Goal: Task Accomplishment & Management: Manage account settings

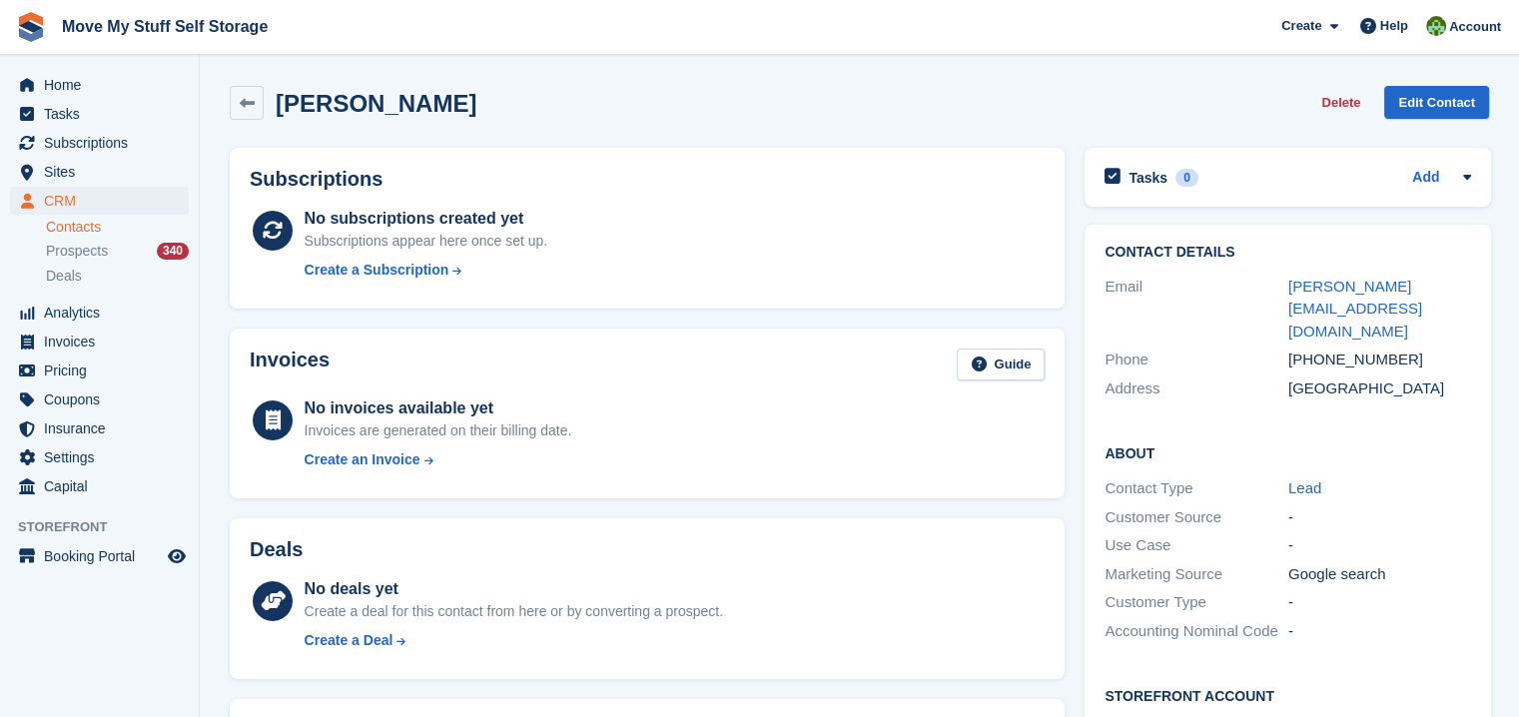
click at [646, 244] on div "No subscriptions created yet Subscriptions appear here once set up. Create a Su…" at bounding box center [675, 248] width 741 height 82
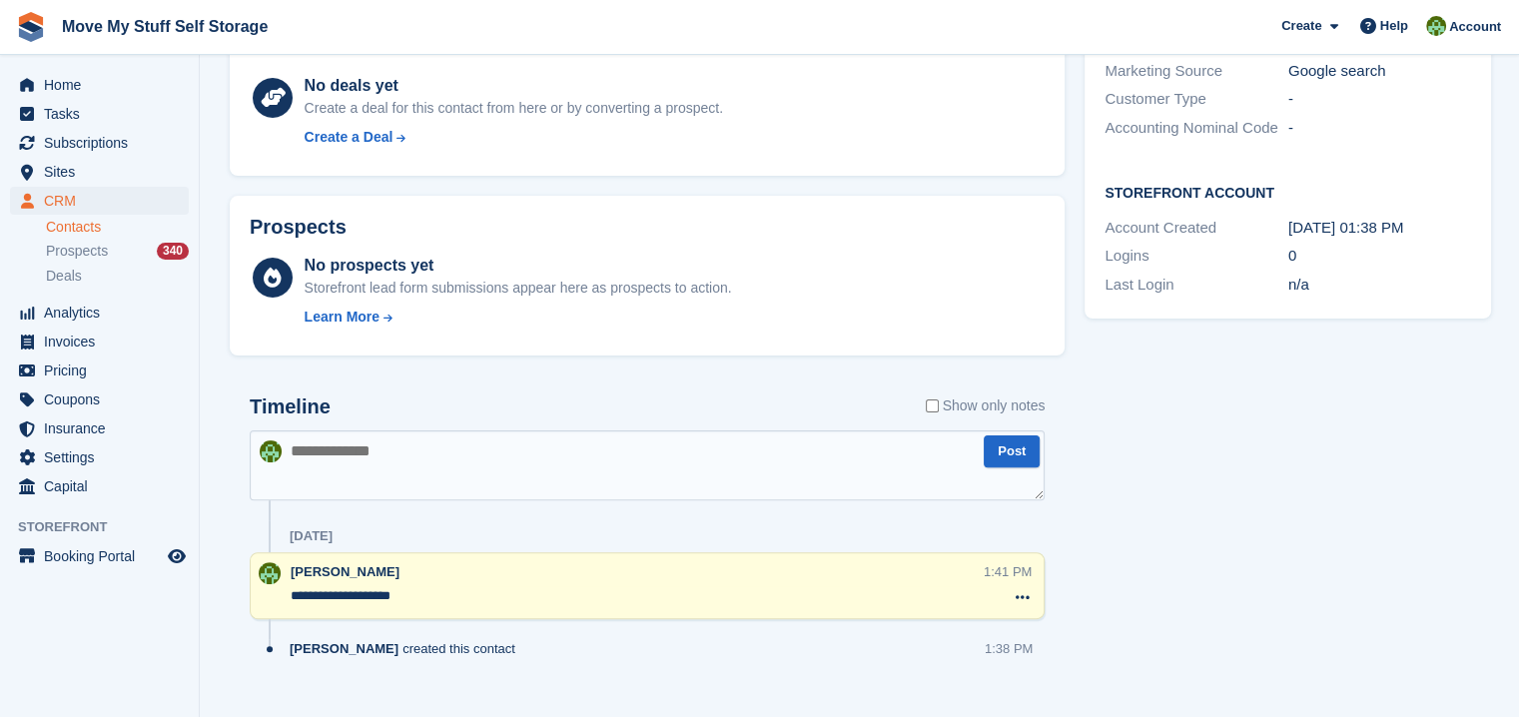
scroll to position [531, 0]
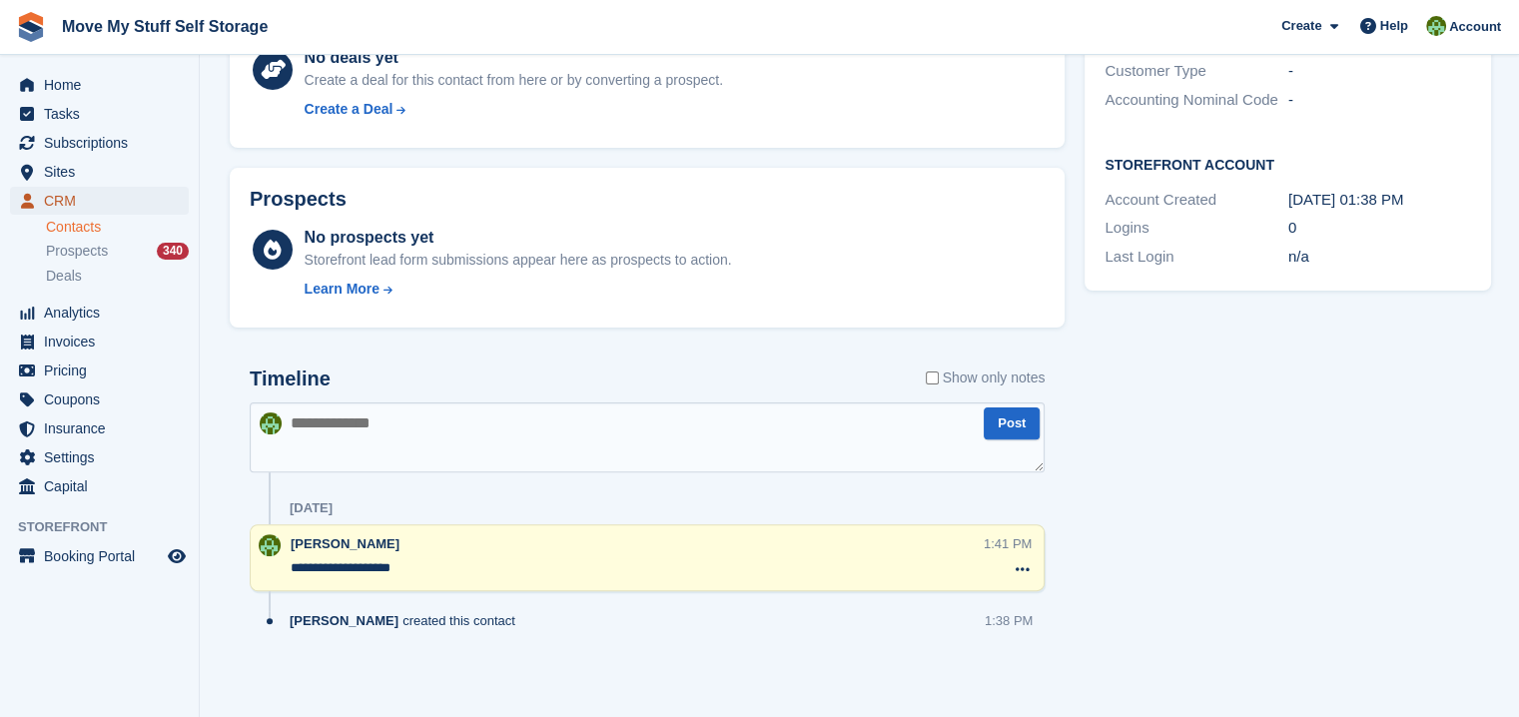
click at [49, 199] on span "CRM" at bounding box center [104, 201] width 120 height 28
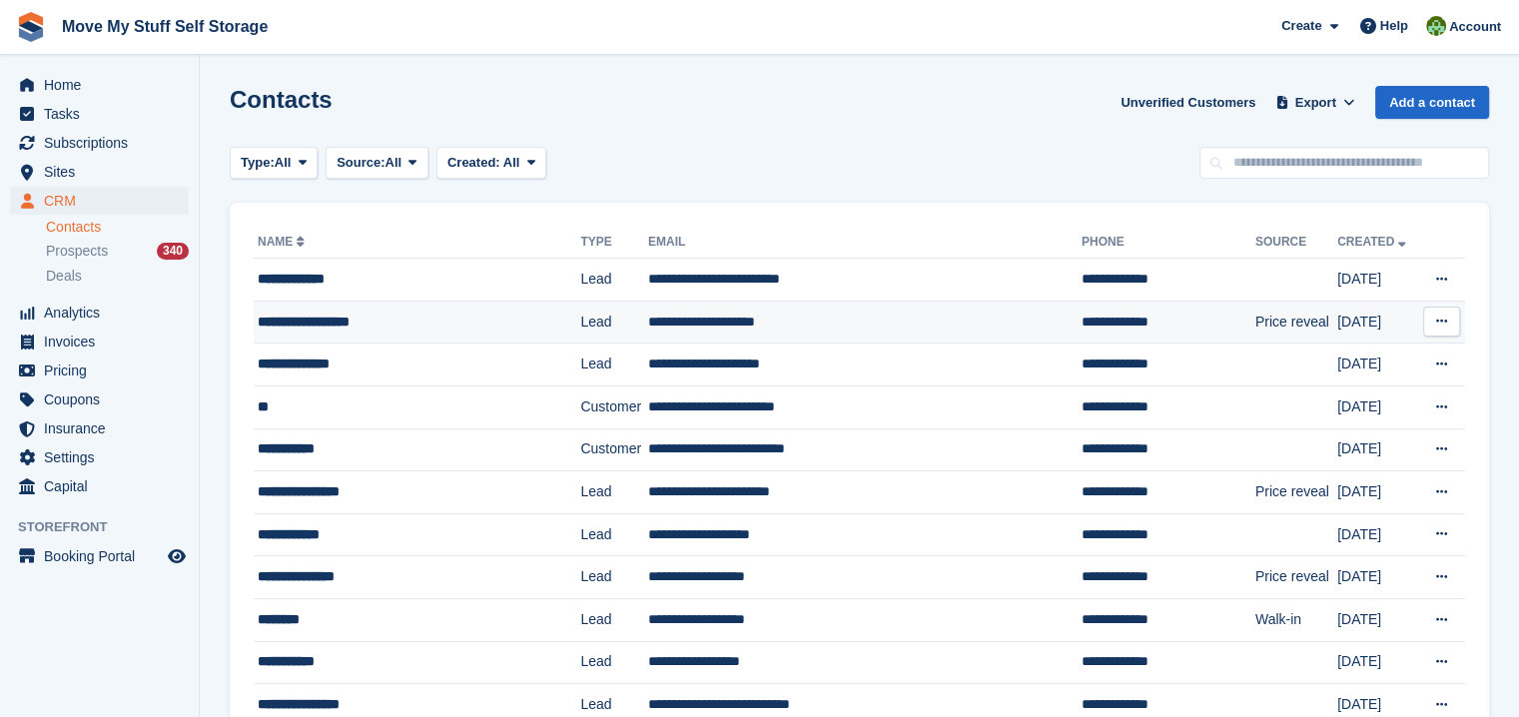
click at [389, 331] on div "**********" at bounding box center [403, 322] width 290 height 21
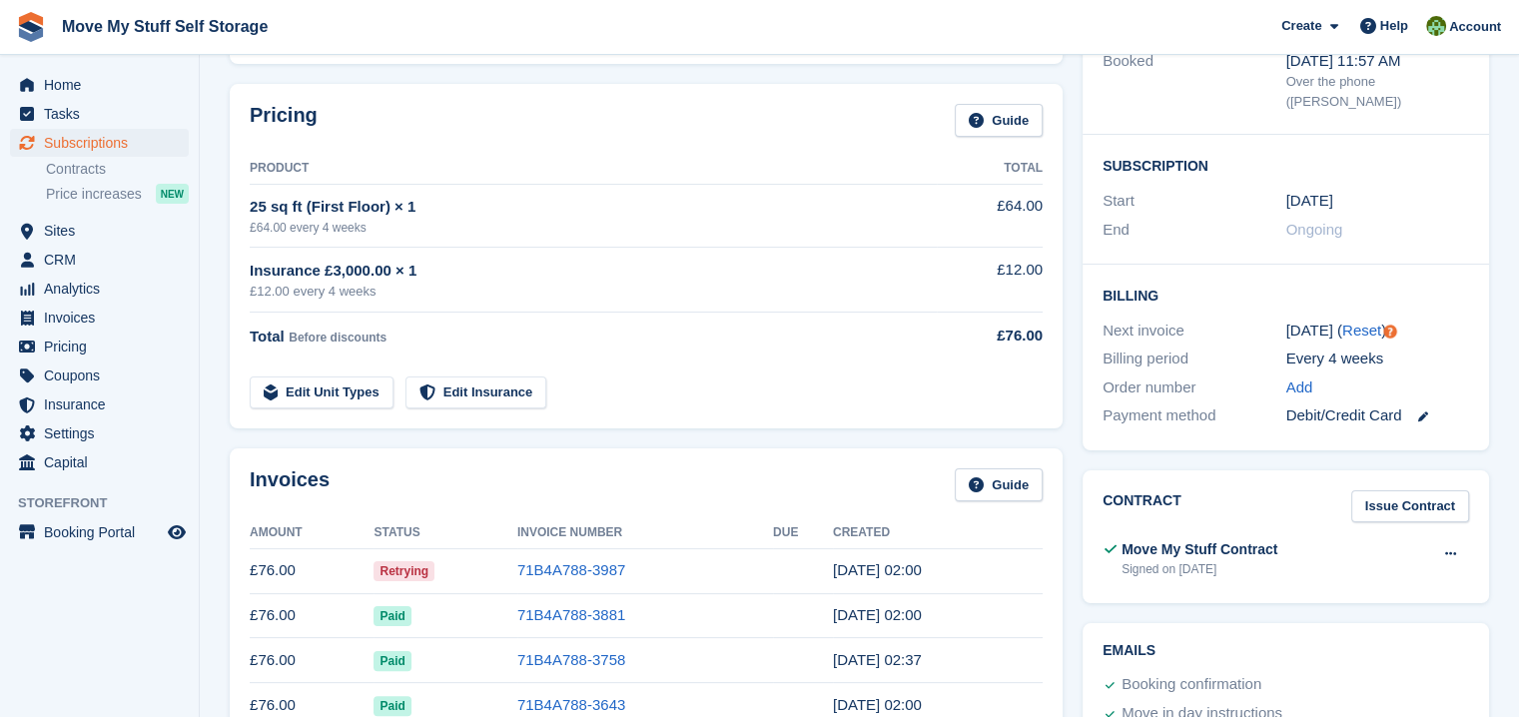
scroll to position [336, 0]
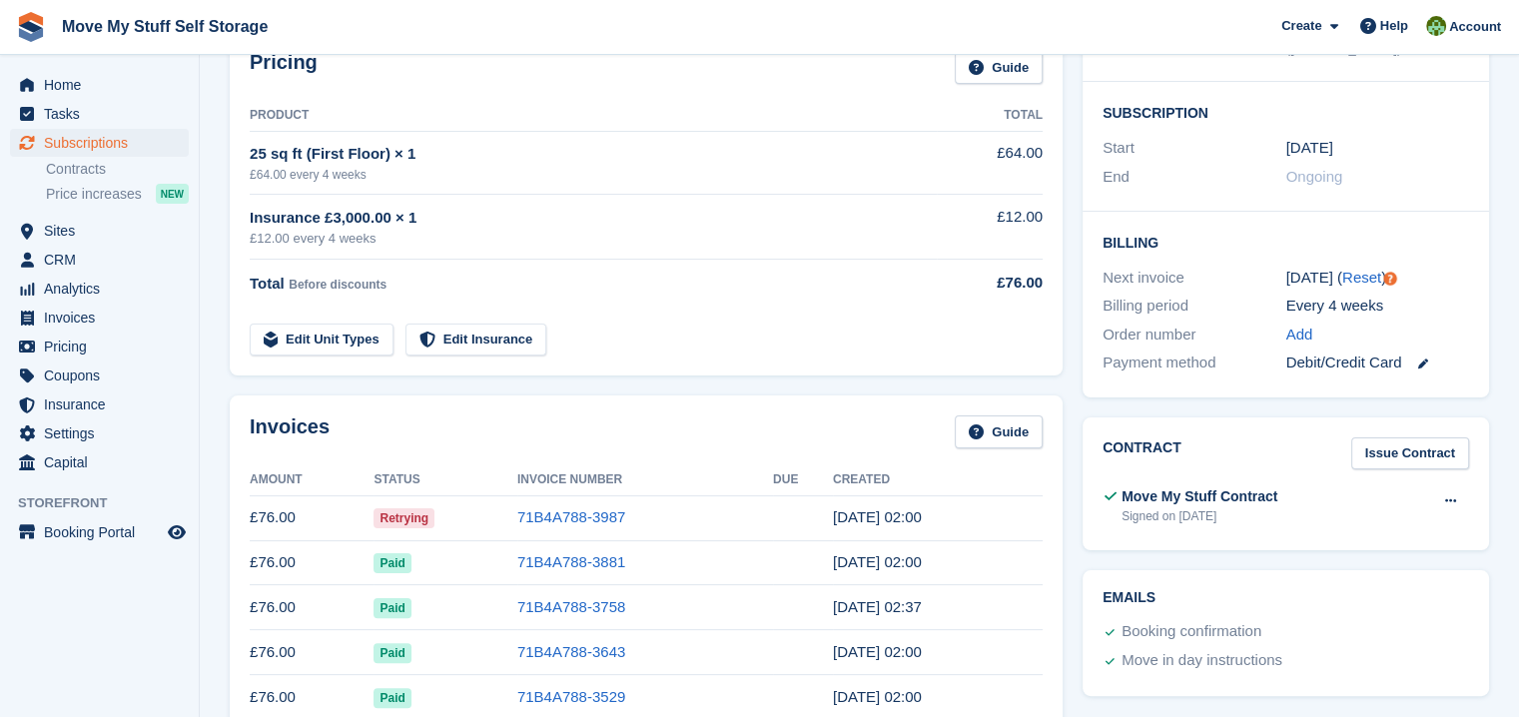
click at [420, 521] on span "Retrying" at bounding box center [404, 518] width 61 height 20
click at [403, 515] on span "Retrying" at bounding box center [404, 518] width 61 height 20
drag, startPoint x: 403, startPoint y: 515, endPoint x: 546, endPoint y: 506, distance: 144.1
click at [546, 508] on link "71B4A788-3987" at bounding box center [571, 516] width 108 height 17
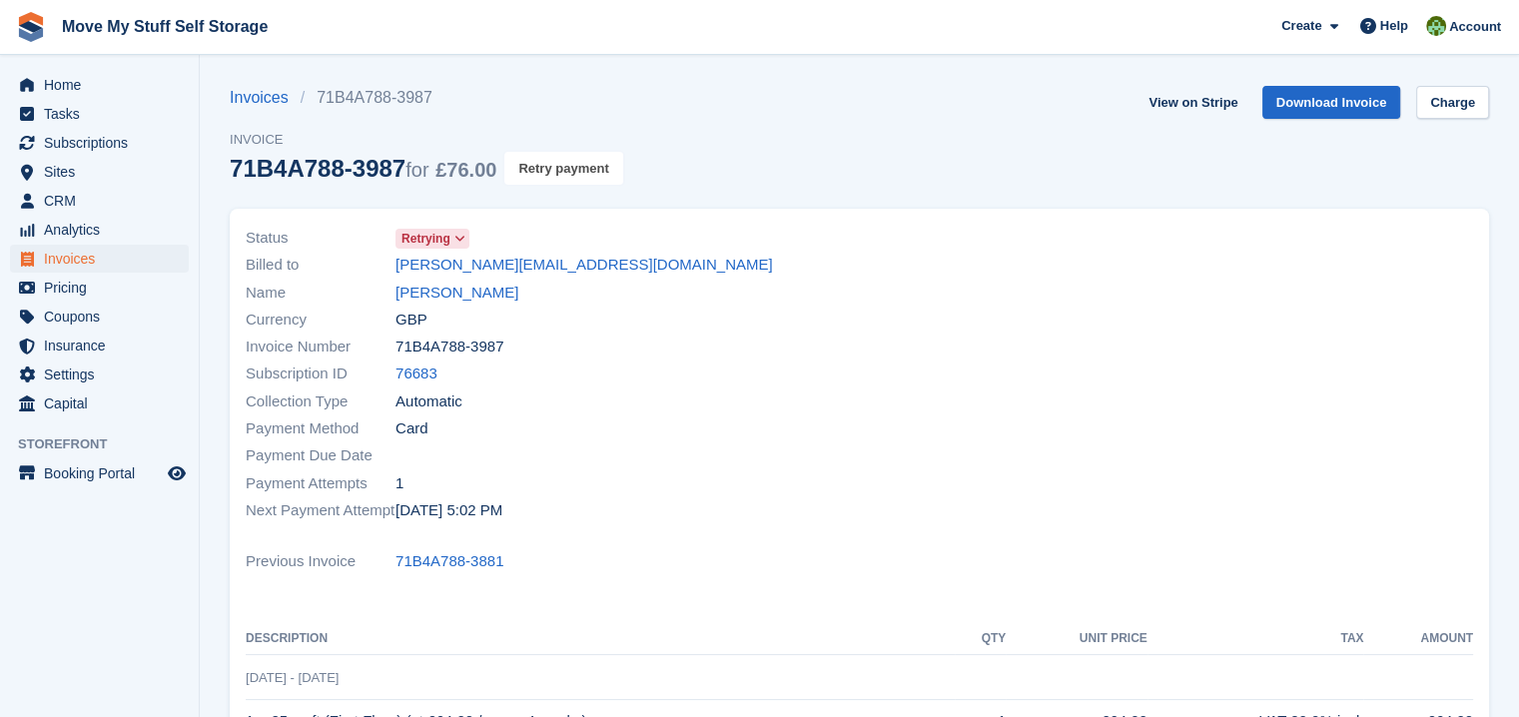
drag, startPoint x: 531, startPoint y: 166, endPoint x: 851, endPoint y: 51, distance: 339.7
click at [531, 166] on button "Retry payment" at bounding box center [563, 168] width 118 height 33
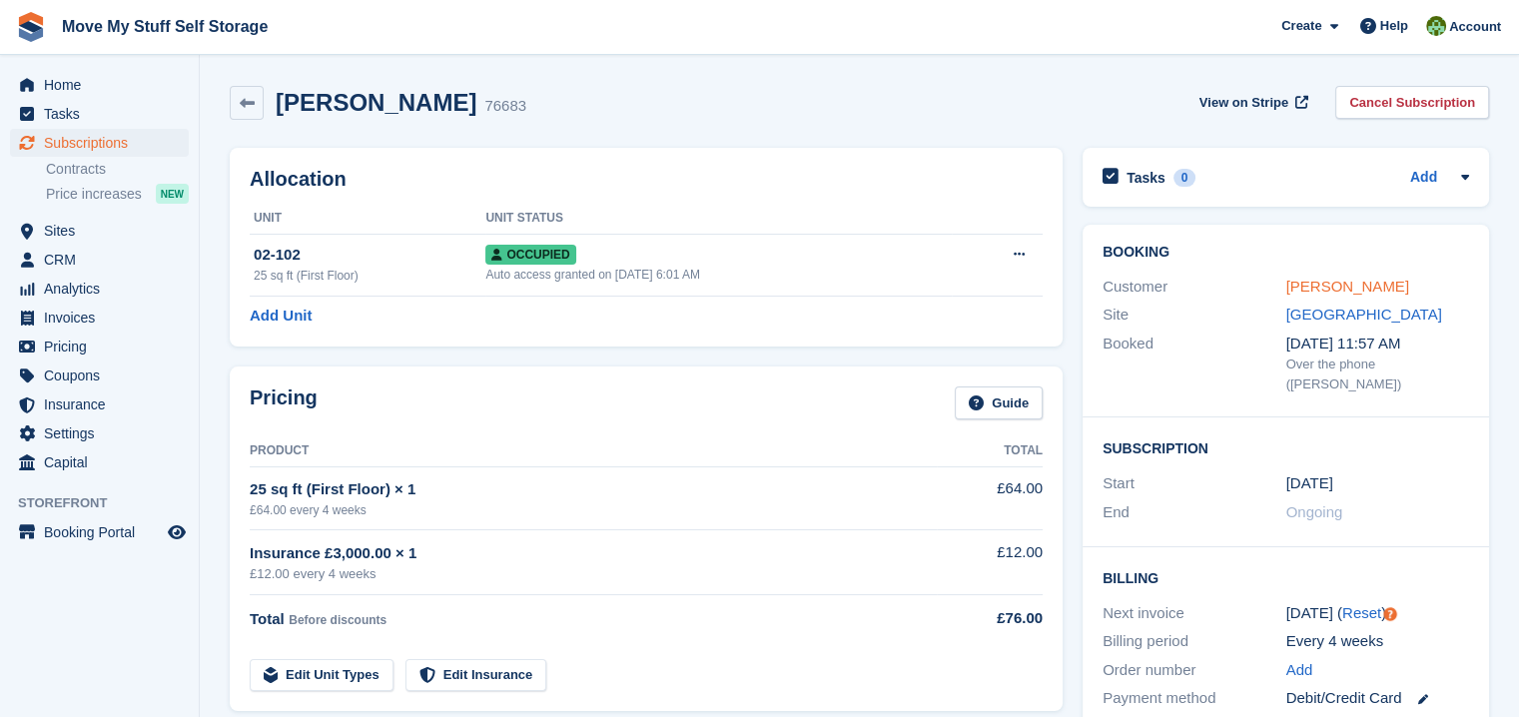
click at [1309, 281] on link "[PERSON_NAME]" at bounding box center [1348, 286] width 123 height 17
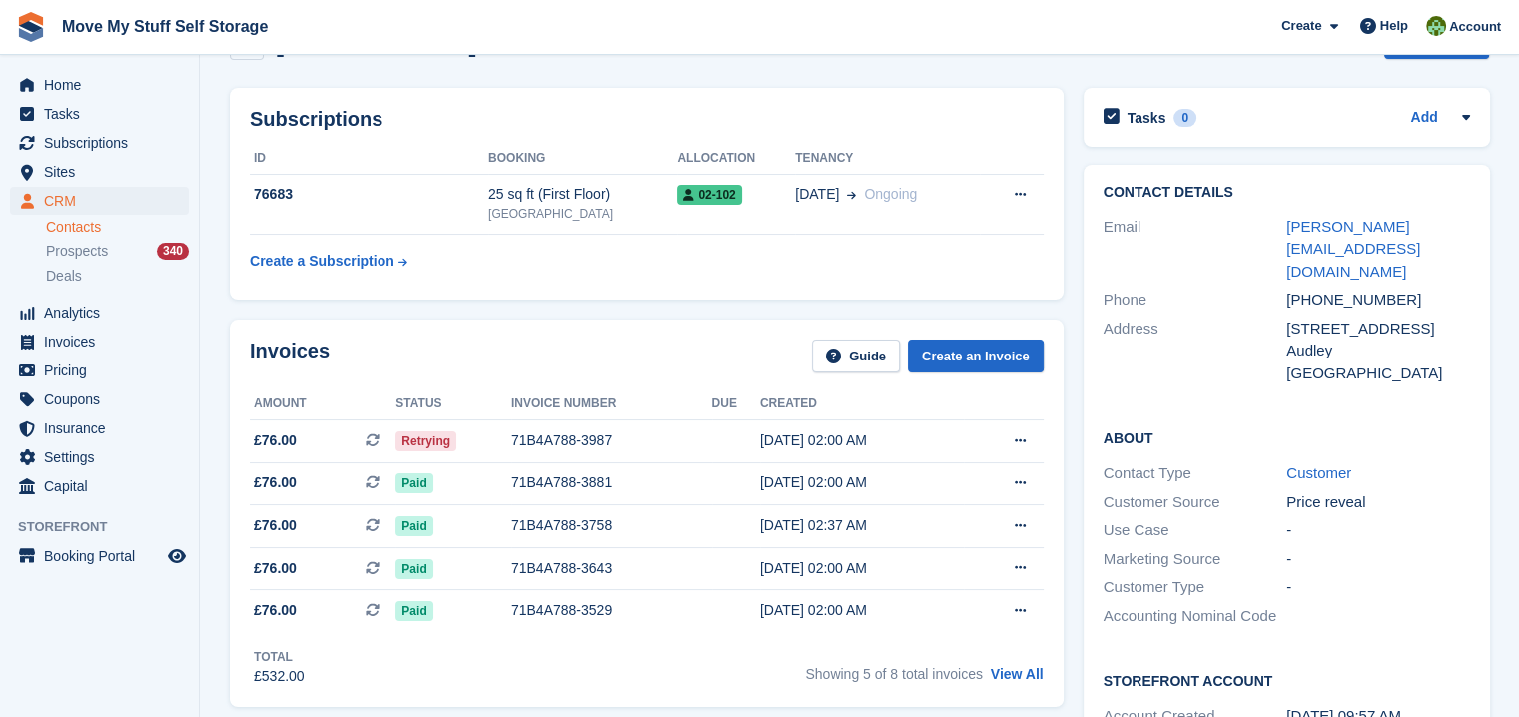
scroll to position [84, 0]
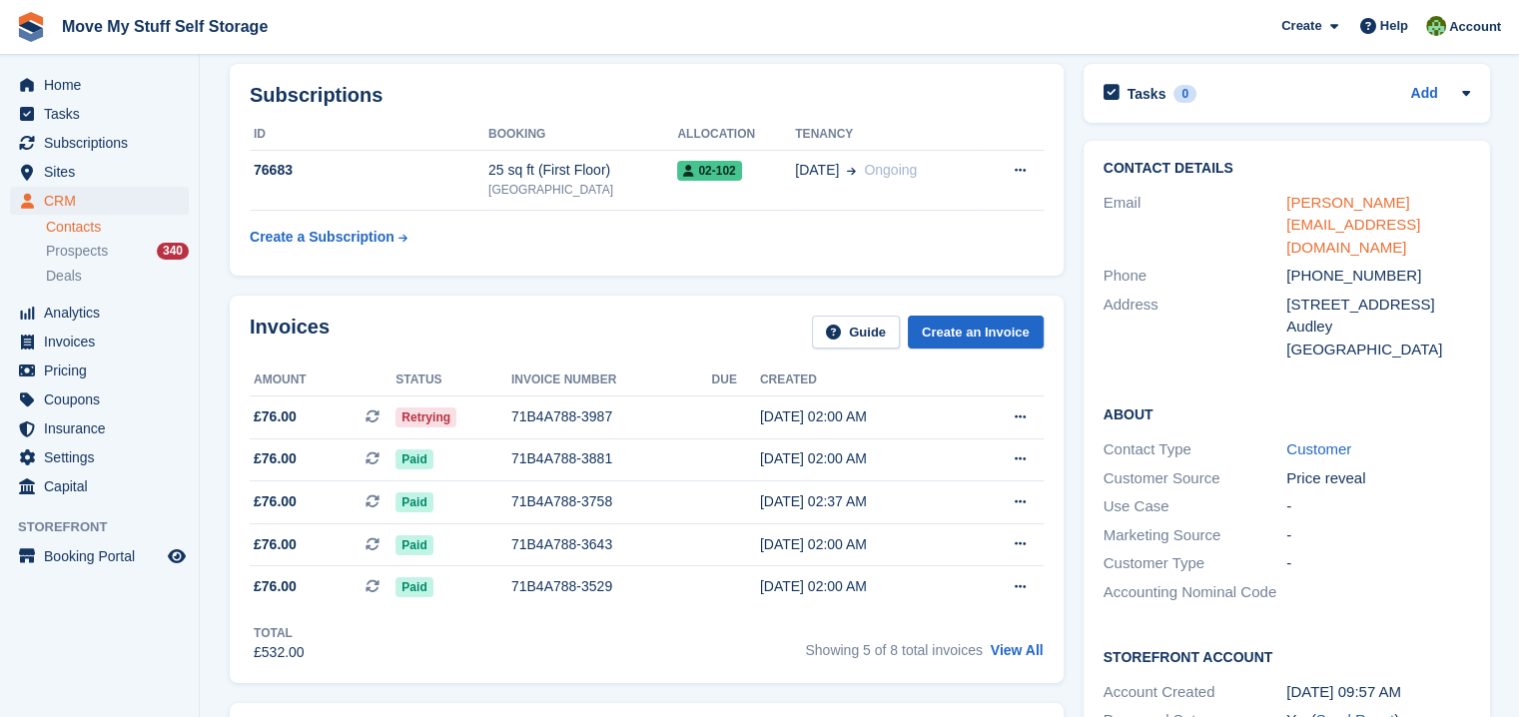
click at [1387, 205] on link "[PERSON_NAME][EMAIL_ADDRESS][DOMAIN_NAME]" at bounding box center [1354, 225] width 134 height 62
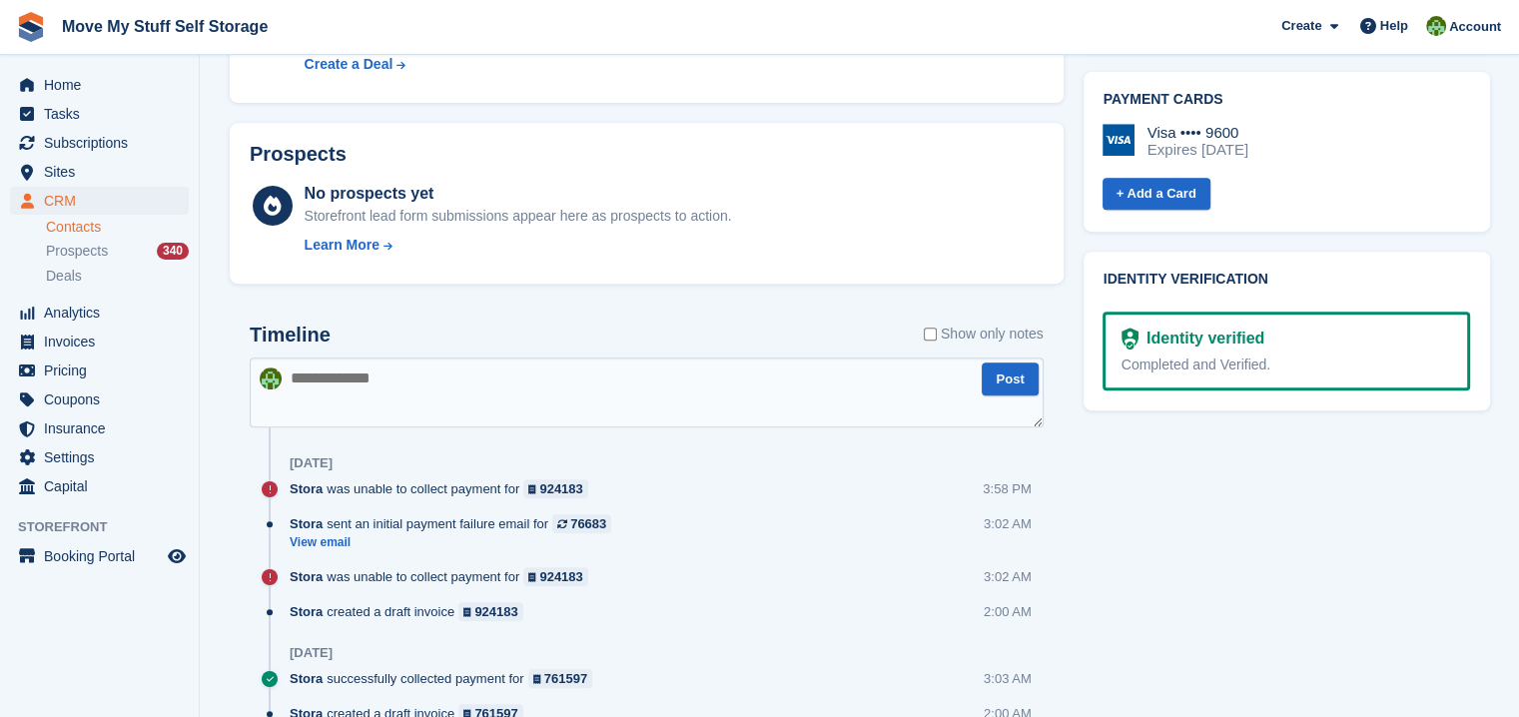
scroll to position [875, 0]
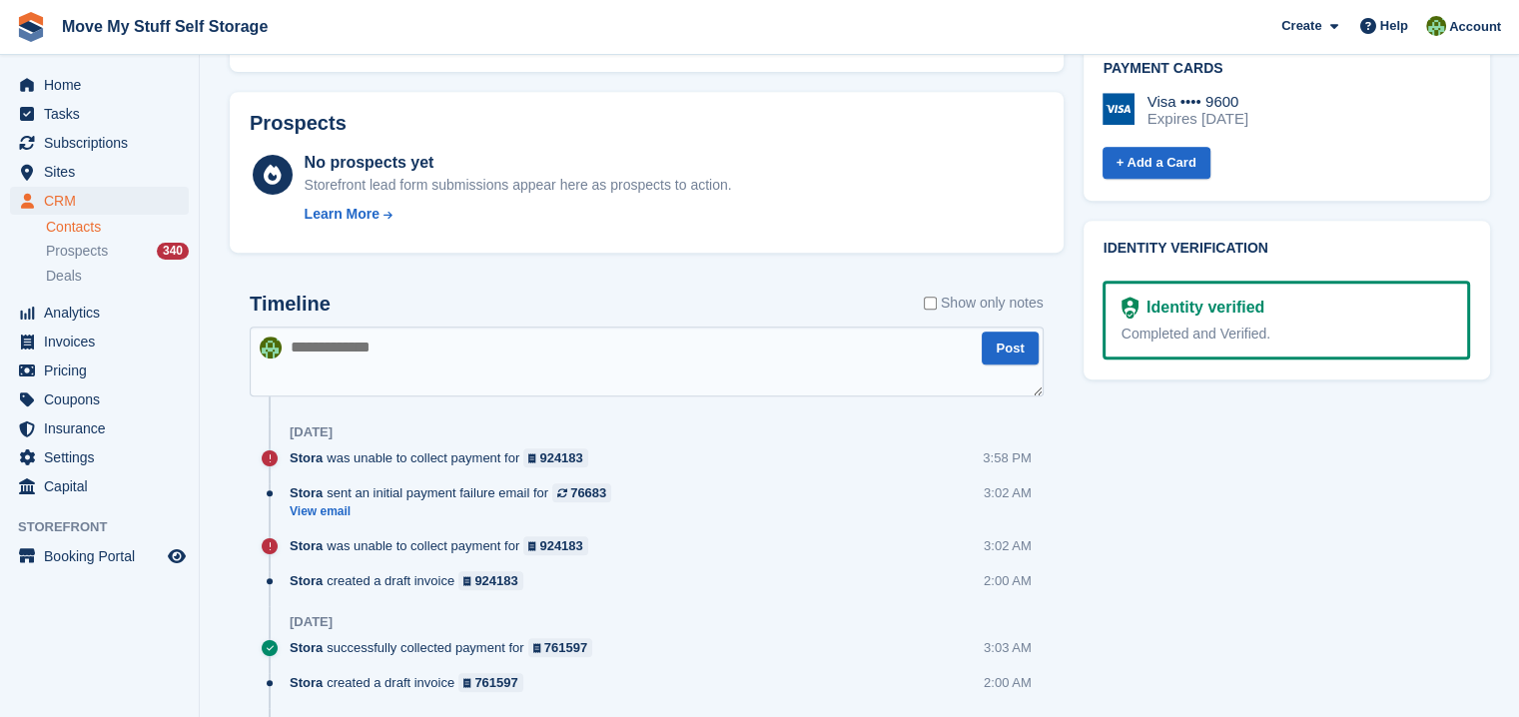
click at [368, 374] on textarea at bounding box center [647, 362] width 794 height 70
type textarea "**********"
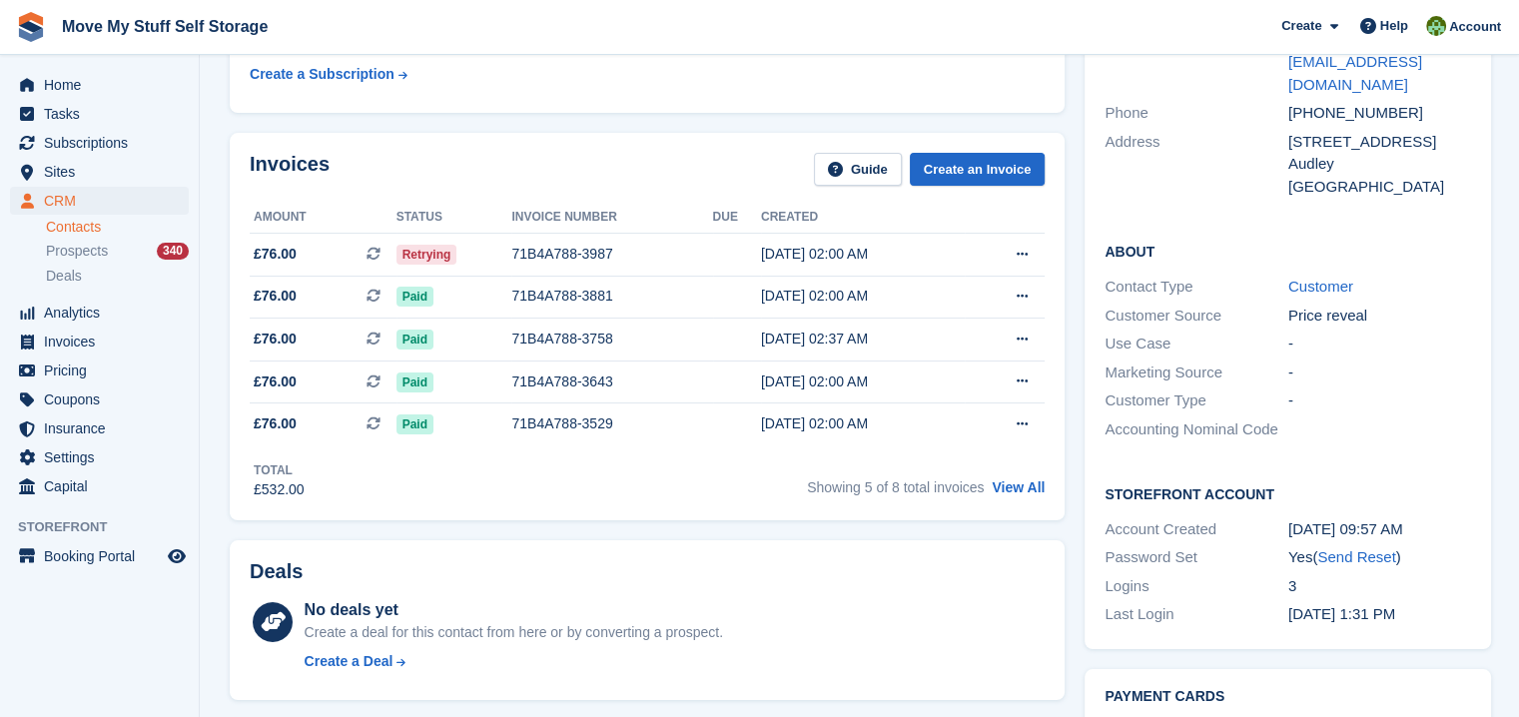
scroll to position [0, 0]
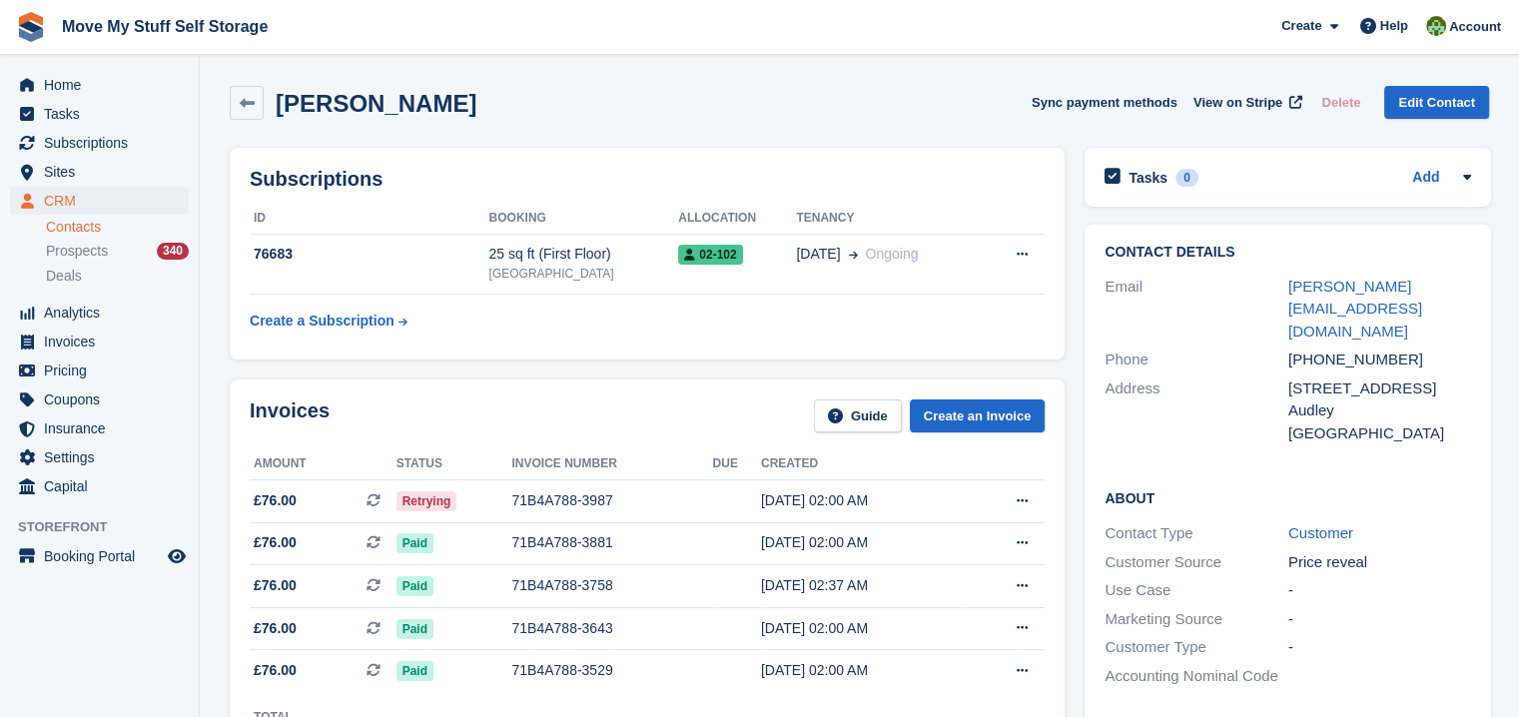
drag, startPoint x: 444, startPoint y: 107, endPoint x: 284, endPoint y: 105, distance: 159.8
click at [284, 105] on div "[PERSON_NAME] Sync payment methods View on Stripe Delete Edit Contact" at bounding box center [860, 103] width 1260 height 34
